Goal: Information Seeking & Learning: Learn about a topic

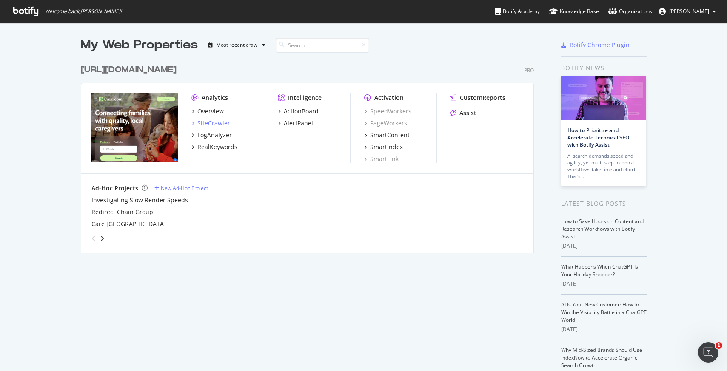
click at [215, 125] on div "SiteCrawler" at bounding box center [213, 123] width 33 height 9
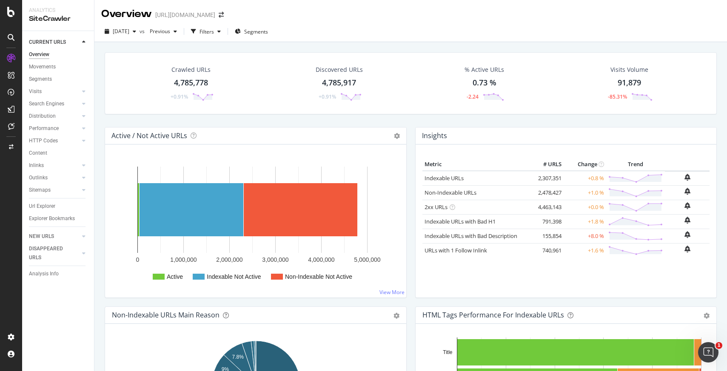
click at [193, 80] on div "4,785,778" at bounding box center [191, 82] width 34 height 11
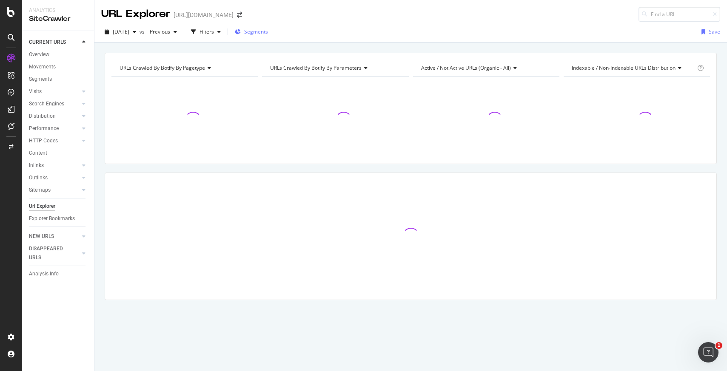
click at [258, 29] on span "Segments" at bounding box center [256, 31] width 24 height 7
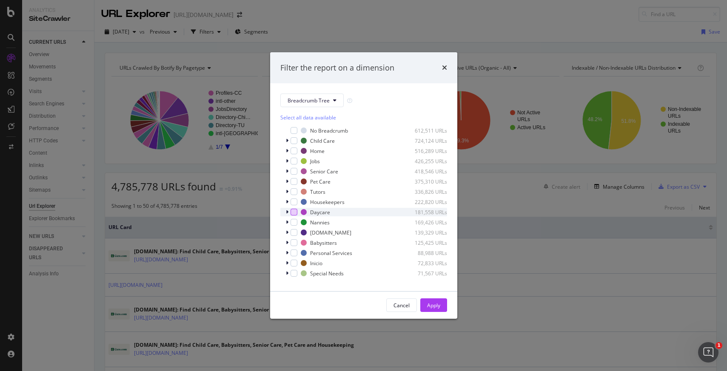
click at [294, 210] on div "modal" at bounding box center [294, 212] width 7 height 7
click at [435, 304] on div "Apply" at bounding box center [433, 305] width 13 height 7
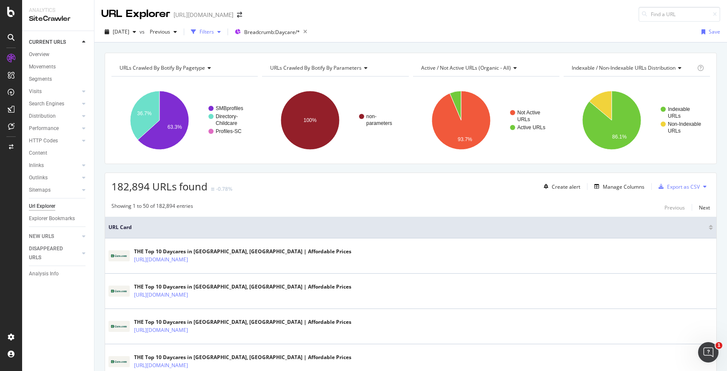
click at [214, 29] on div "Filters" at bounding box center [207, 31] width 14 height 7
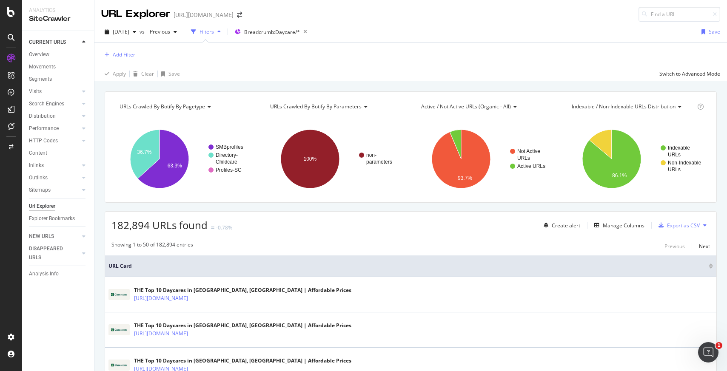
click at [214, 29] on div "Filters" at bounding box center [207, 31] width 14 height 7
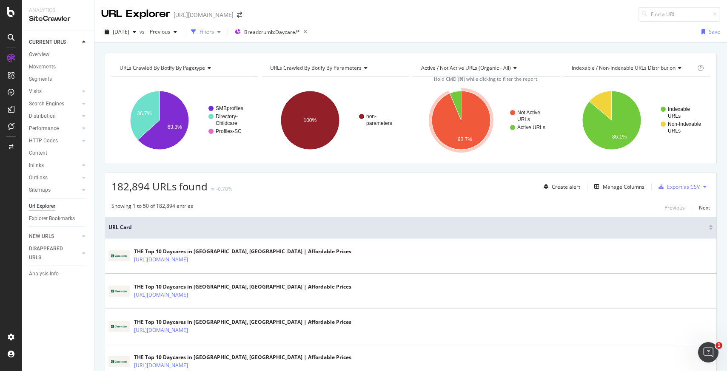
click at [214, 34] on div "Filters" at bounding box center [207, 31] width 14 height 7
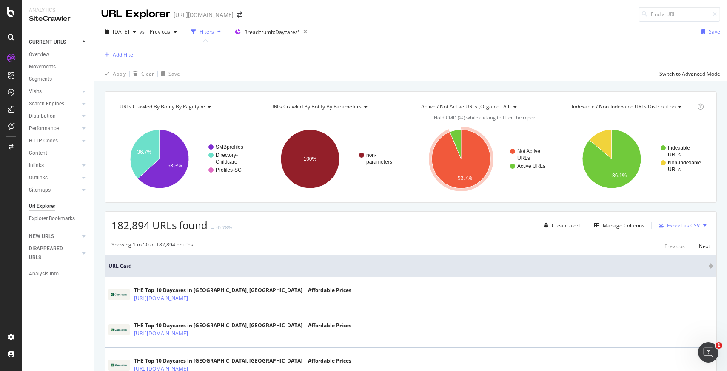
click at [127, 57] on div "Add Filter" at bounding box center [124, 54] width 23 height 7
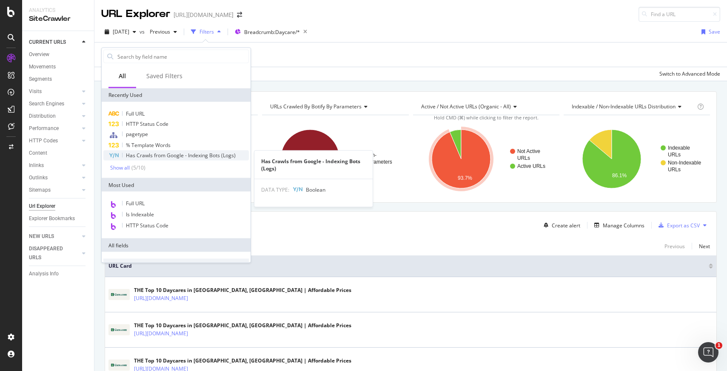
click at [180, 154] on span "Has Crawls from Google - Indexing Bots (Logs)" at bounding box center [181, 155] width 110 height 7
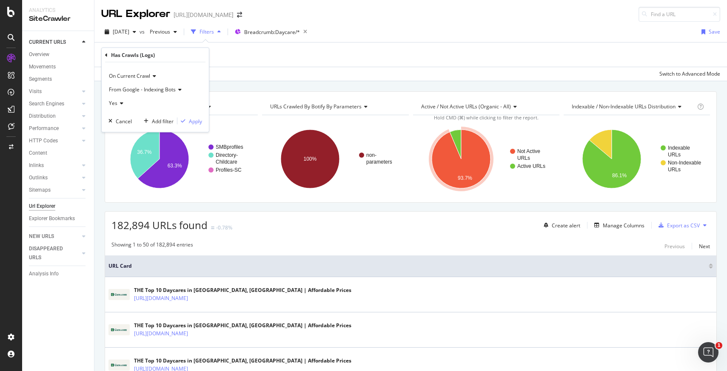
click at [119, 100] on div "Yes" at bounding box center [156, 104] width 94 height 14
click at [123, 130] on div "No" at bounding box center [156, 131] width 91 height 11
click at [189, 124] on div "Apply" at bounding box center [195, 120] width 13 height 7
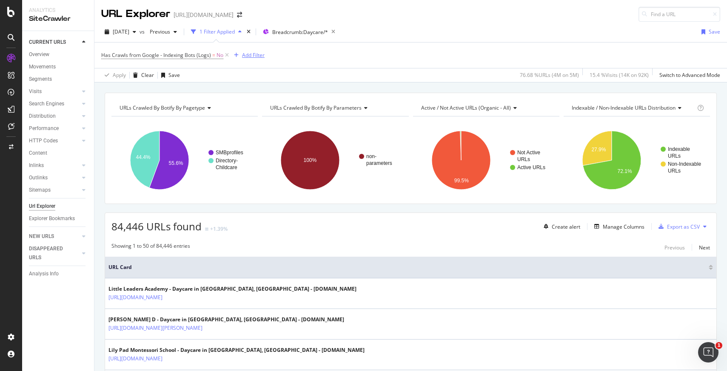
click at [246, 55] on div "Add Filter" at bounding box center [253, 54] width 23 height 7
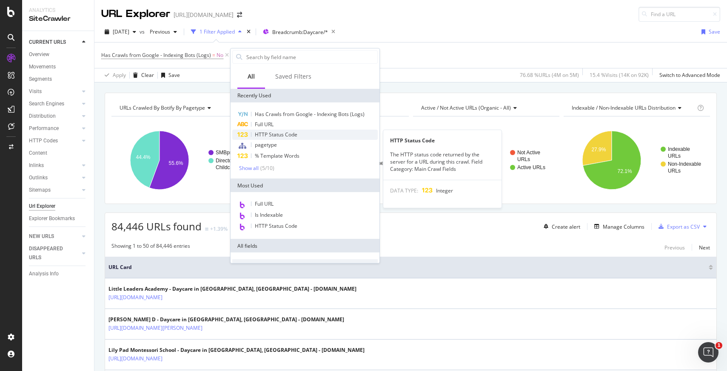
click at [289, 134] on span "HTTP Status Code" at bounding box center [276, 134] width 43 height 7
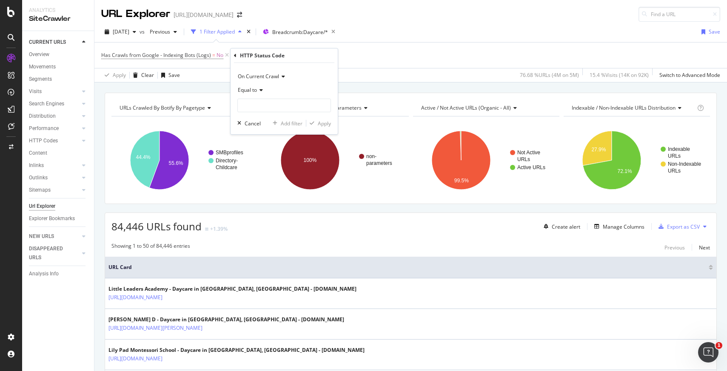
click at [246, 89] on span "Equal to" at bounding box center [247, 89] width 19 height 7
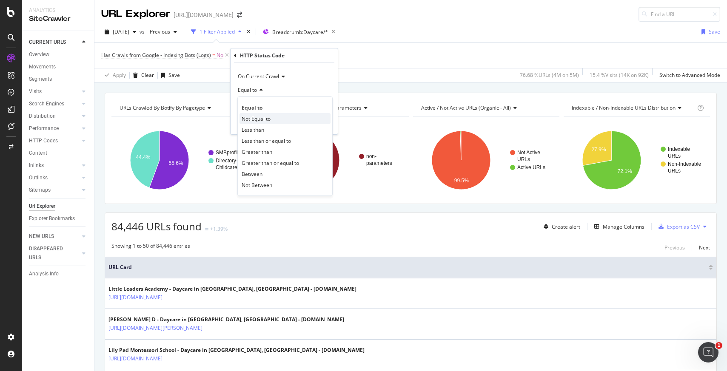
click at [277, 120] on div "Not Equal to" at bounding box center [285, 118] width 91 height 11
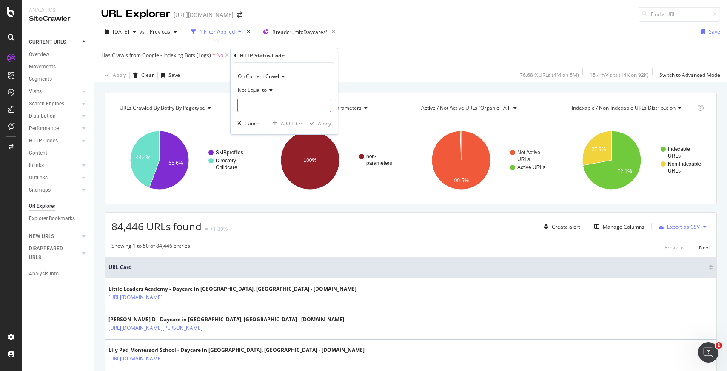
click at [259, 102] on input "number" at bounding box center [284, 106] width 94 height 14
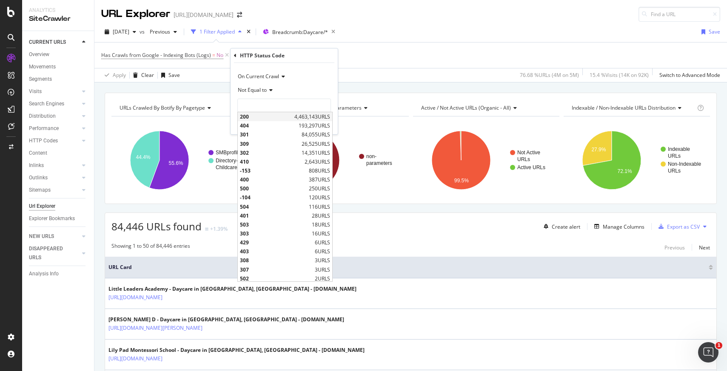
click at [260, 117] on span "200" at bounding box center [266, 116] width 52 height 7
type input "200"
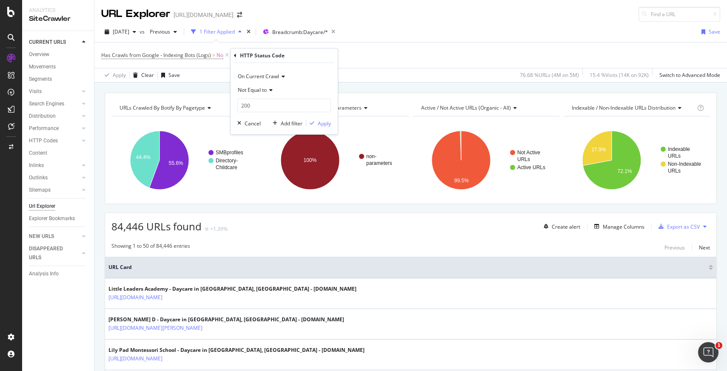
click at [321, 128] on div "On Current Crawl Not Equal to 200 200 Cancel Add filter Apply" at bounding box center [284, 98] width 107 height 71
click at [321, 126] on div "Apply" at bounding box center [324, 123] width 13 height 7
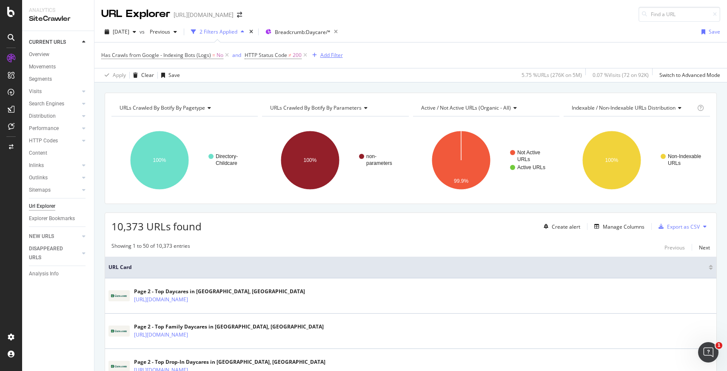
click at [331, 55] on div "Add Filter" at bounding box center [331, 54] width 23 height 7
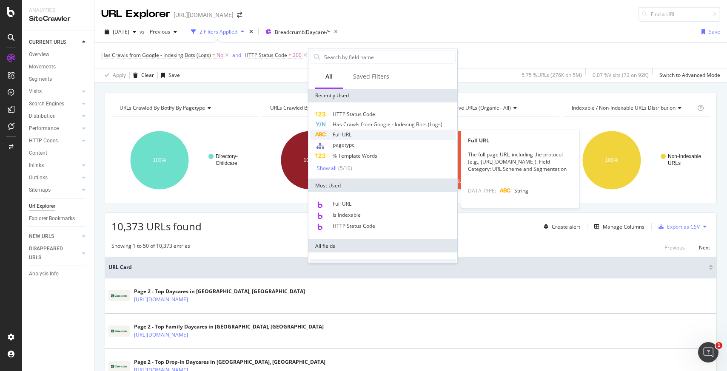
click at [359, 136] on div "Full URL" at bounding box center [383, 135] width 146 height 10
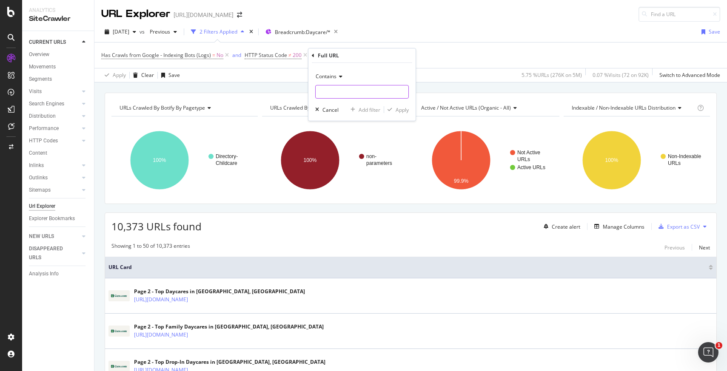
click at [345, 94] on input "text" at bounding box center [362, 92] width 93 height 14
type input "/b/l/"
click at [402, 109] on div "Apply" at bounding box center [402, 109] width 13 height 7
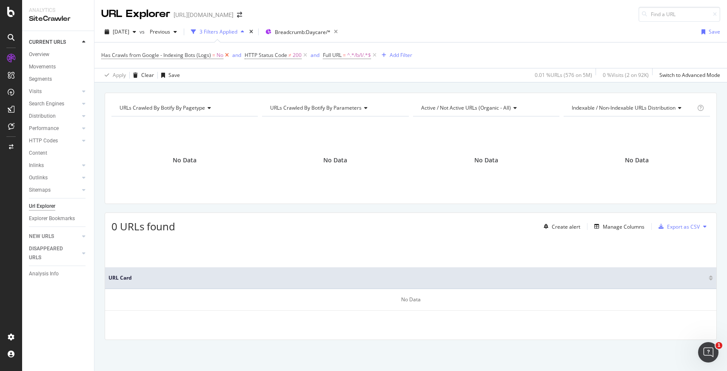
click at [226, 54] on icon at bounding box center [226, 55] width 7 height 9
click at [163, 54] on icon at bounding box center [161, 55] width 7 height 9
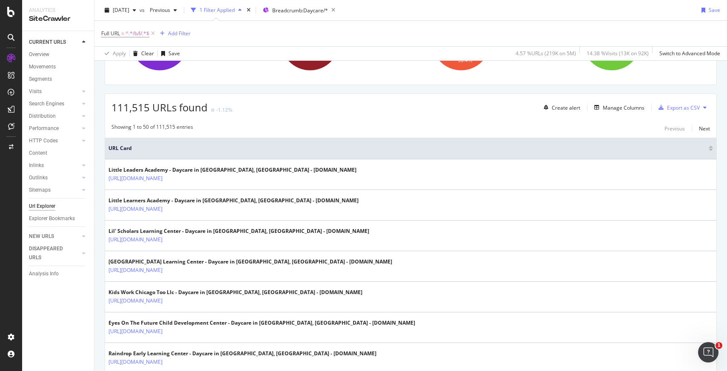
scroll to position [143, 0]
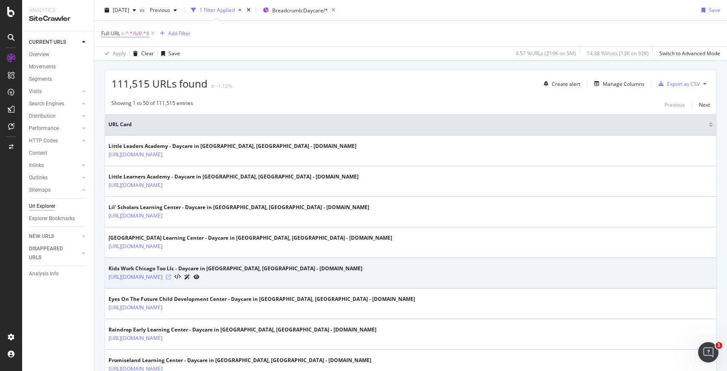
click at [171, 278] on icon at bounding box center [168, 277] width 5 height 5
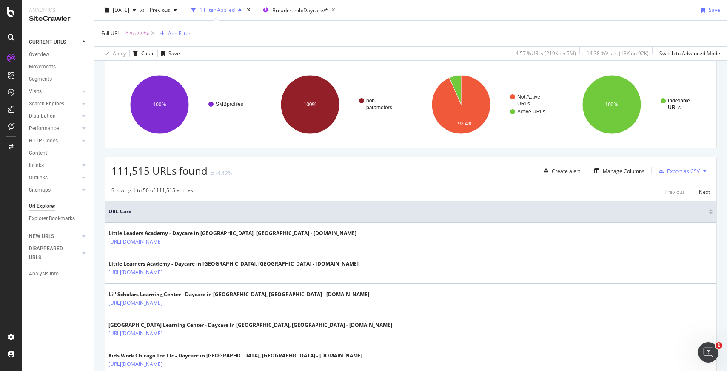
scroll to position [0, 0]
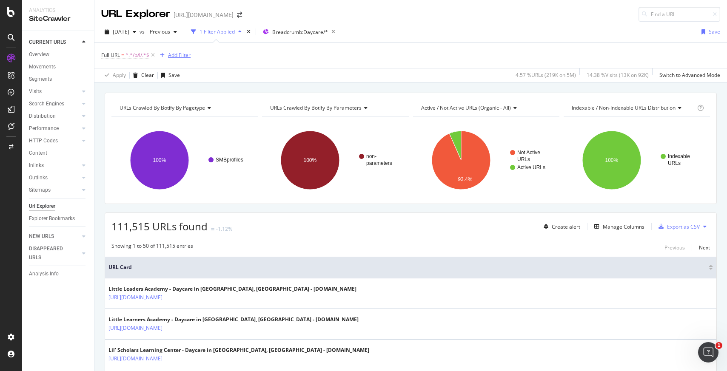
click at [176, 54] on div "Add Filter" at bounding box center [179, 54] width 23 height 7
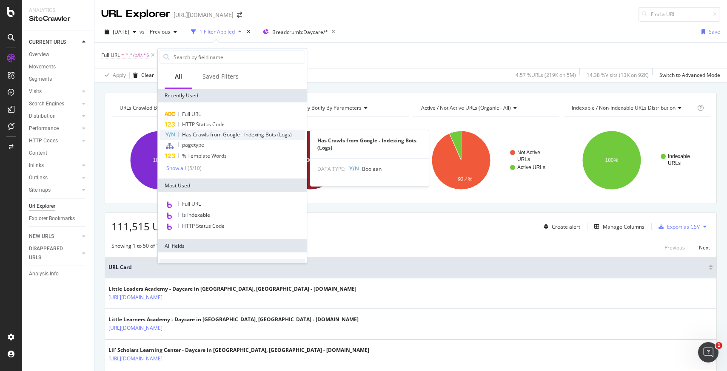
click at [229, 136] on span "Has Crawls from Google - Indexing Bots (Logs)" at bounding box center [237, 134] width 110 height 7
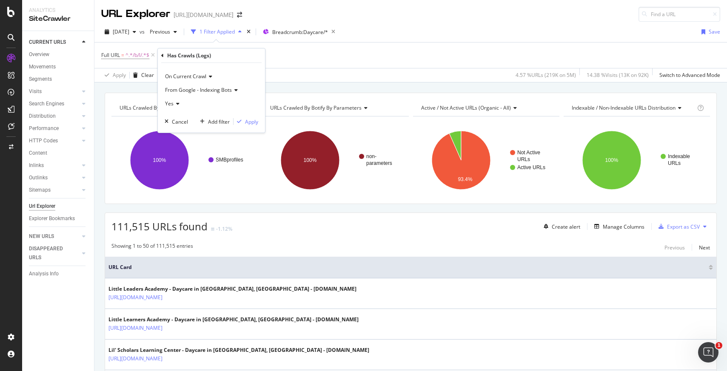
click at [176, 104] on icon at bounding box center [177, 103] width 6 height 5
click at [181, 131] on div "No" at bounding box center [212, 132] width 91 height 11
click at [254, 122] on div "Apply" at bounding box center [251, 121] width 13 height 7
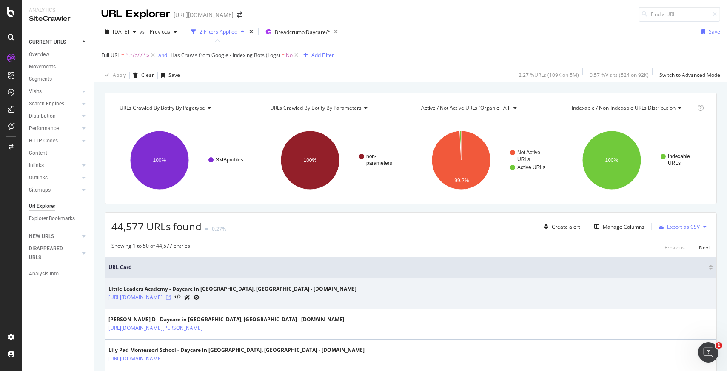
click at [171, 298] on icon at bounding box center [168, 297] width 5 height 5
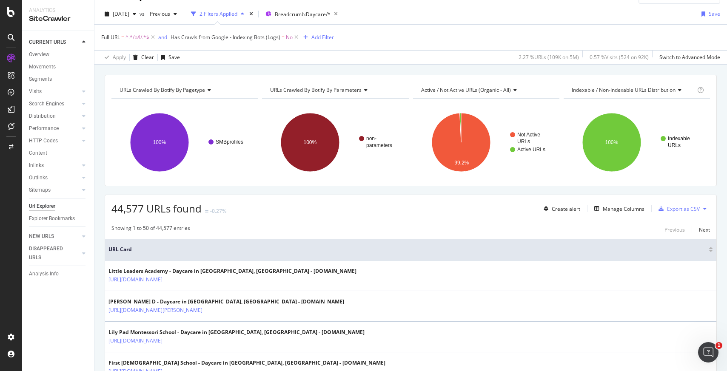
scroll to position [20, 0]
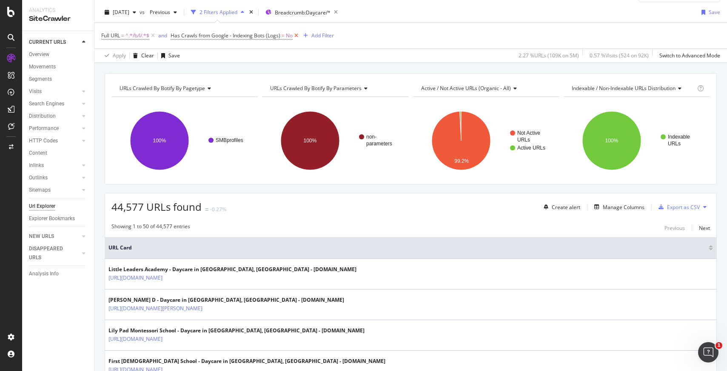
click at [298, 36] on icon at bounding box center [296, 35] width 7 height 9
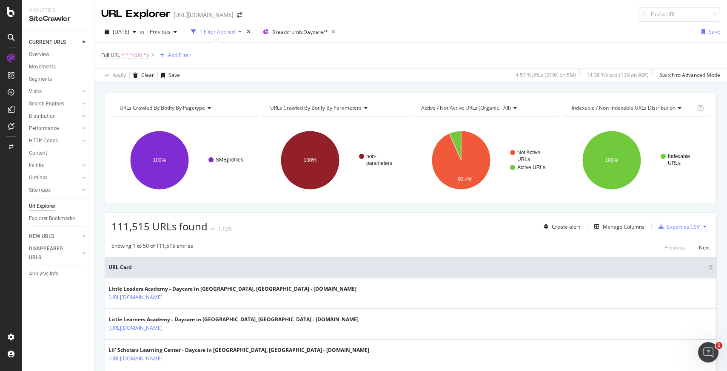
click at [360, 107] on span "URLs Crawled By Botify By parameters" at bounding box center [315, 107] width 91 height 7
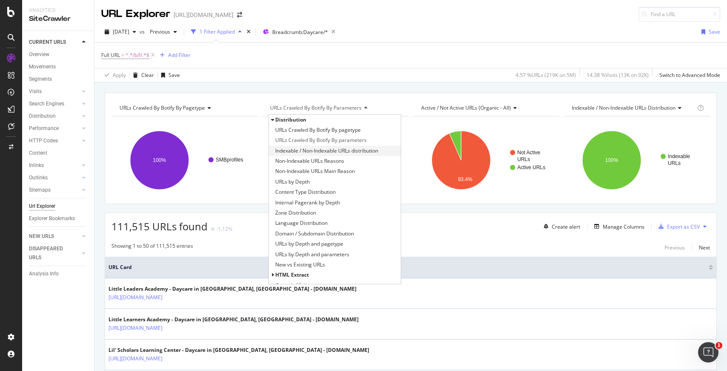
click at [362, 151] on span "Indexable / Non-Indexable URLs distribution" at bounding box center [326, 151] width 103 height 9
